Goal: Find specific page/section: Find specific page/section

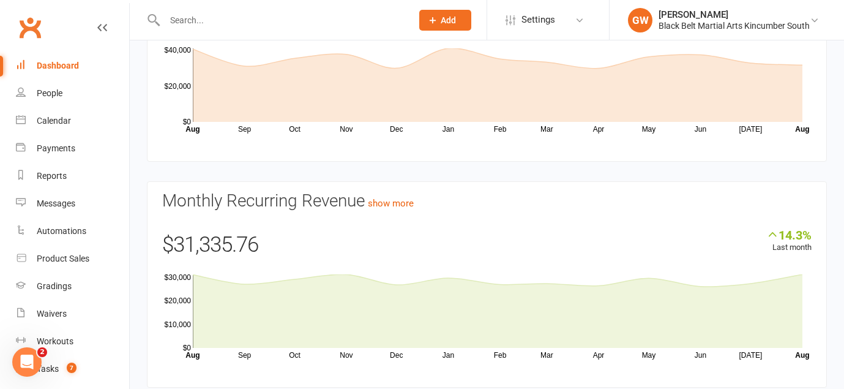
click at [197, 21] on input "text" at bounding box center [282, 20] width 242 height 17
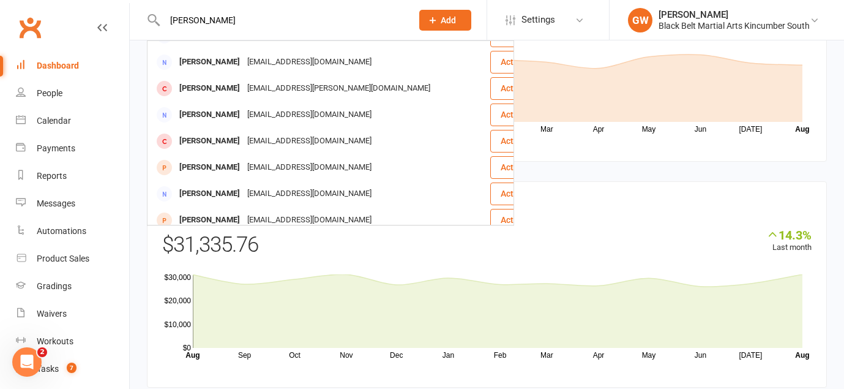
scroll to position [222, 0]
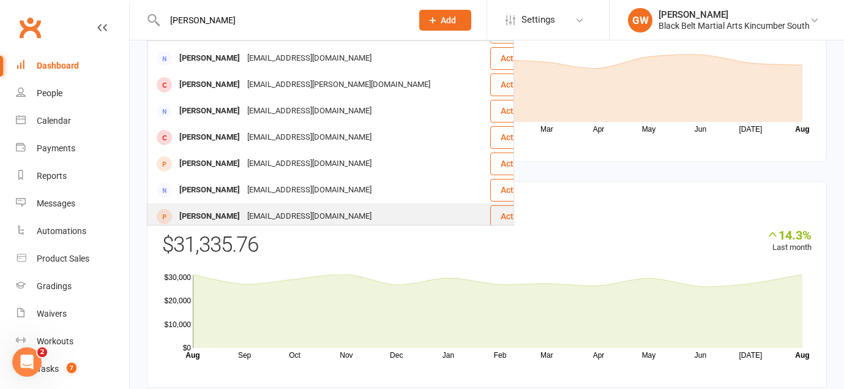
type input "[PERSON_NAME]"
click at [220, 208] on div "[PERSON_NAME]" at bounding box center [210, 217] width 68 height 18
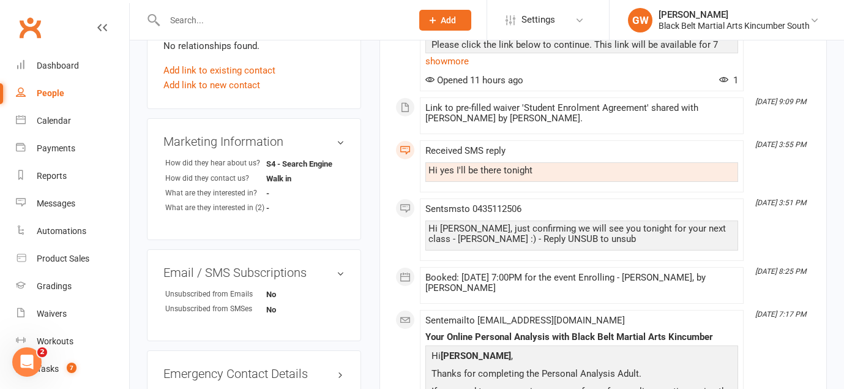
scroll to position [510, 0]
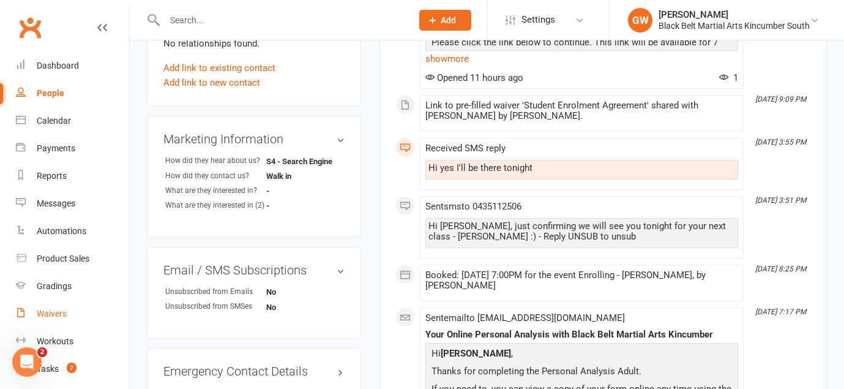
click at [51, 307] on link "Waivers" at bounding box center [72, 314] width 113 height 28
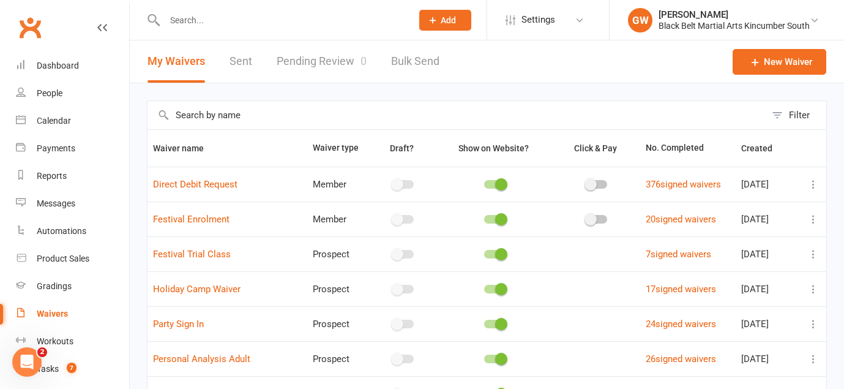
click at [335, 60] on link "Pending Review 0" at bounding box center [322, 61] width 90 height 42
select select "50"
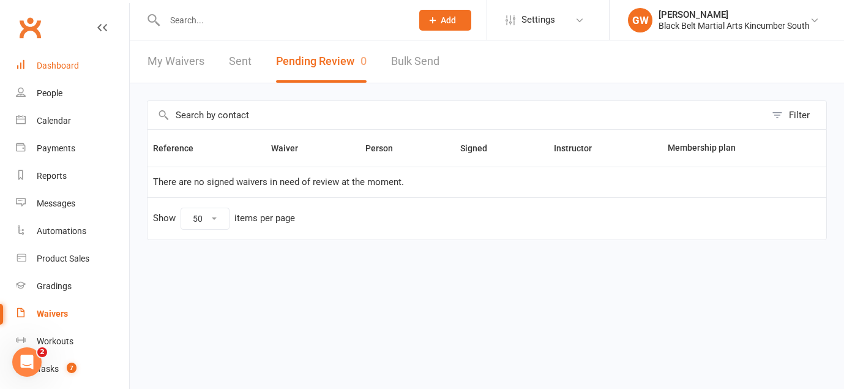
click at [76, 67] on div "Dashboard" at bounding box center [58, 66] width 42 height 10
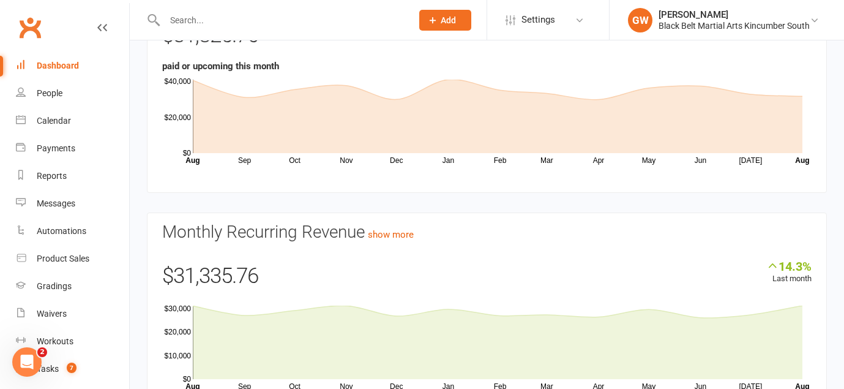
scroll to position [132, 0]
